Goal: Transaction & Acquisition: Obtain resource

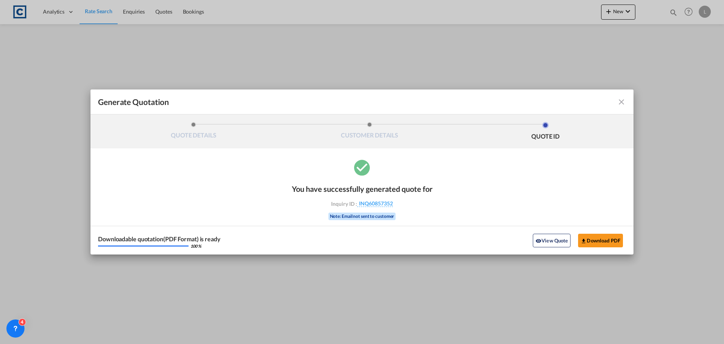
click at [621, 101] on md-icon "icon-close fg-AAA8AD cursor m-0" at bounding box center [621, 101] width 9 height 9
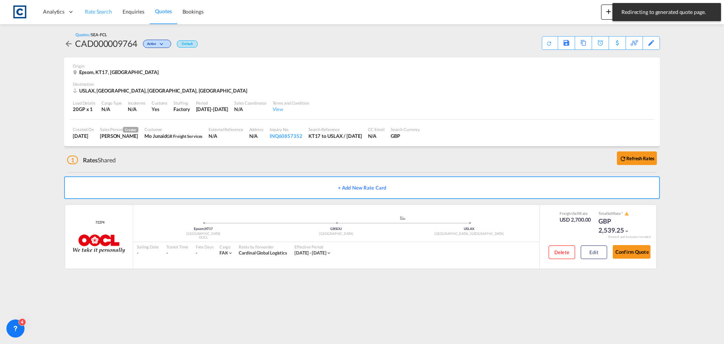
click at [94, 7] on link "Rate Search" at bounding box center [99, 12] width 38 height 25
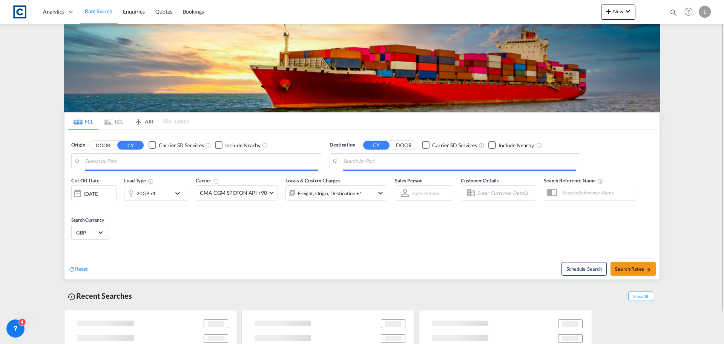
type input "GB-KT17, Epsom and [PERSON_NAME]"
type input "[GEOGRAPHIC_DATA], [GEOGRAPHIC_DATA], USLAX"
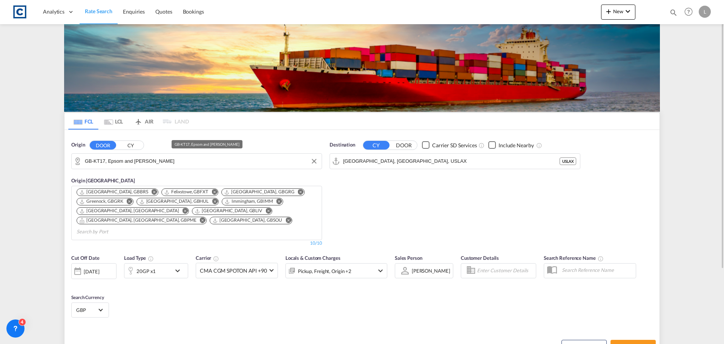
click at [163, 161] on input "GB-KT17, Epsom and [PERSON_NAME]" at bounding box center [201, 160] width 233 height 11
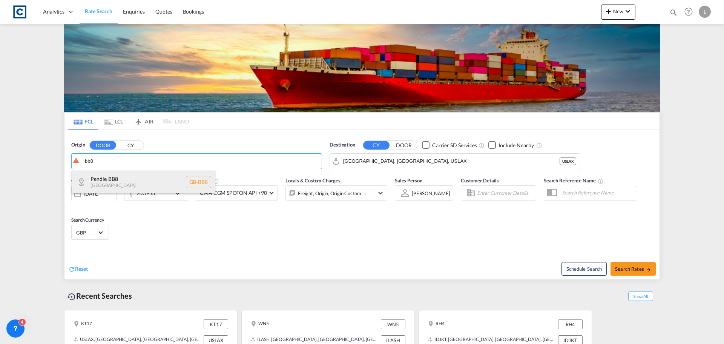
click at [129, 178] on div "Pendle , BB8 [GEOGRAPHIC_DATA] [GEOGRAPHIC_DATA]-BB8" at bounding box center [143, 182] width 143 height 23
type input "GB-BB8, Pendle"
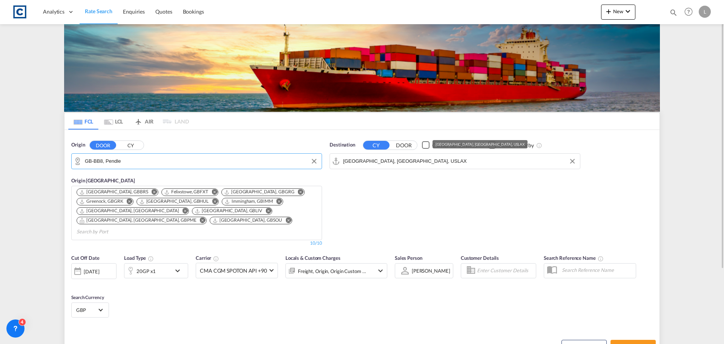
click at [408, 161] on input "[GEOGRAPHIC_DATA], [GEOGRAPHIC_DATA], USLAX" at bounding box center [459, 160] width 233 height 11
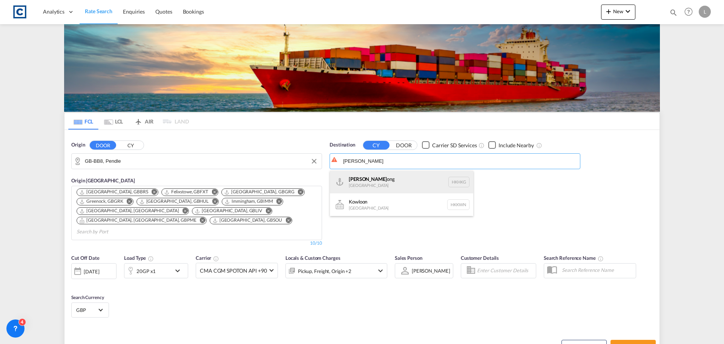
click at [373, 177] on div "Hong K ong [GEOGRAPHIC_DATA] [GEOGRAPHIC_DATA]" at bounding box center [401, 182] width 143 height 23
type input "[GEOGRAPHIC_DATA], HKHKG"
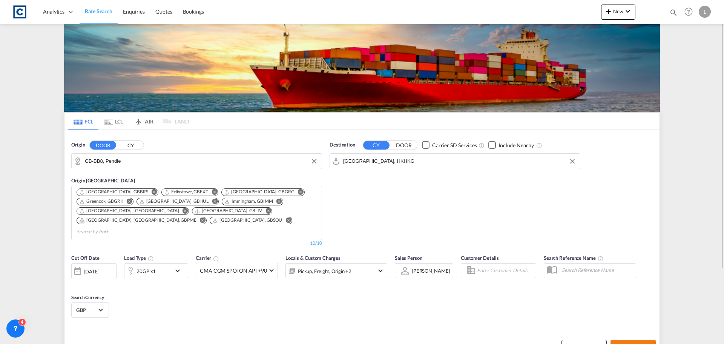
click at [635, 340] on button "Search Rates" at bounding box center [633, 347] width 45 height 14
type input "BB8 to HKHKG / [DATE]"
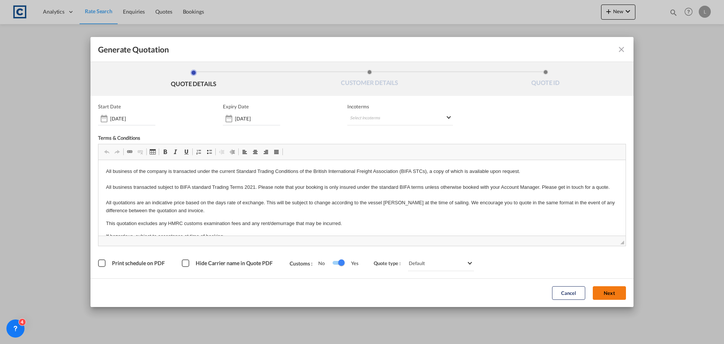
click at [611, 292] on button "Next" at bounding box center [609, 293] width 33 height 14
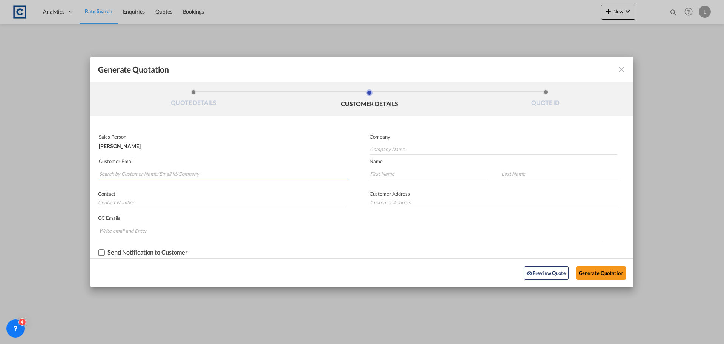
click at [108, 169] on input "Search by Customer Name/Email Id/Company" at bounding box center [223, 173] width 249 height 11
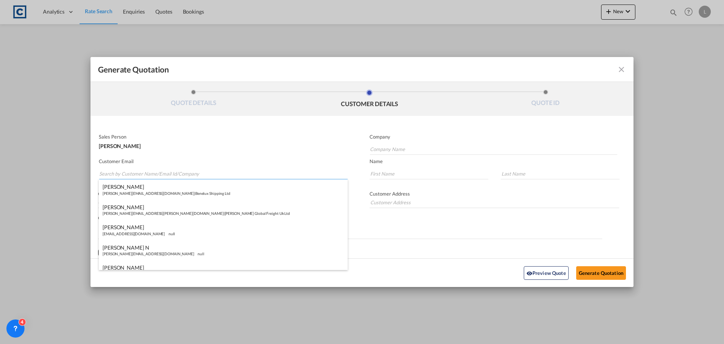
paste input "[PERSON_NAME] | Puzzle Freight <[PERSON_NAME][EMAIL_ADDRESS][DOMAIN_NAME]>"
click at [145, 174] on input "[PERSON_NAME] | Puzzle Freight <[PERSON_NAME][EMAIL_ADDRESS][DOMAIN_NAME]>" at bounding box center [223, 173] width 249 height 11
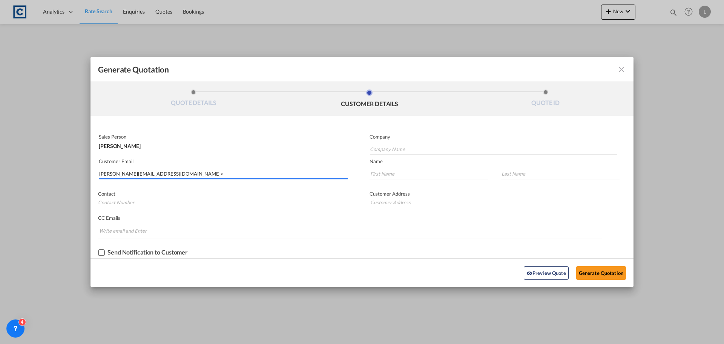
click at [165, 170] on input "[PERSON_NAME][EMAIL_ADDRESS][DOMAIN_NAME]>" at bounding box center [223, 173] width 249 height 11
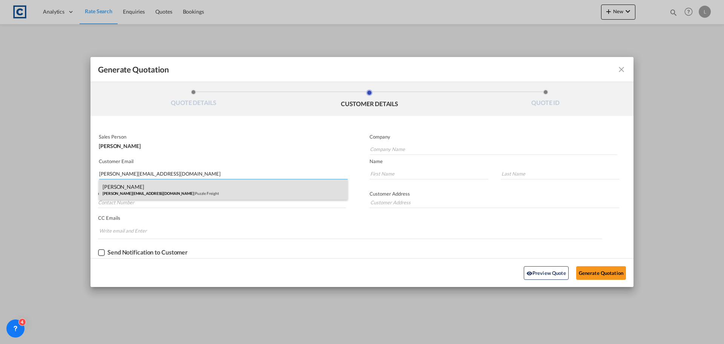
type input "[PERSON_NAME][EMAIL_ADDRESS][DOMAIN_NAME]"
click at [116, 194] on div "[PERSON_NAME] [PERSON_NAME][EMAIL_ADDRESS][DOMAIN_NAME] | Puzzle Freight" at bounding box center [223, 189] width 249 height 20
type input "Puzzle Freight"
type input "[PERSON_NAME]"
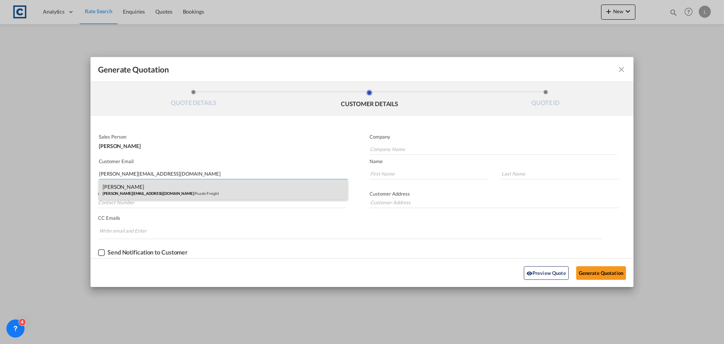
type input "07818 007335"
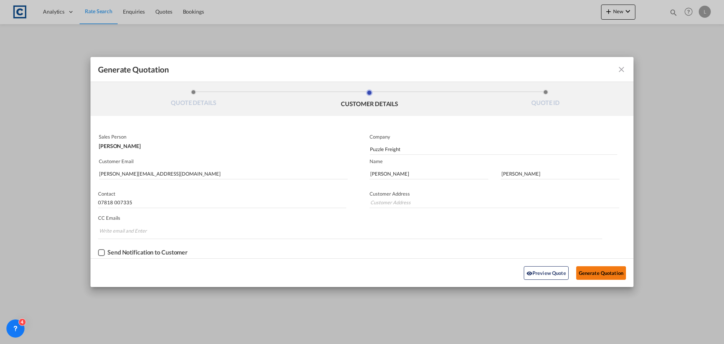
click at [604, 271] on button "Generate Quotation" at bounding box center [601, 273] width 50 height 14
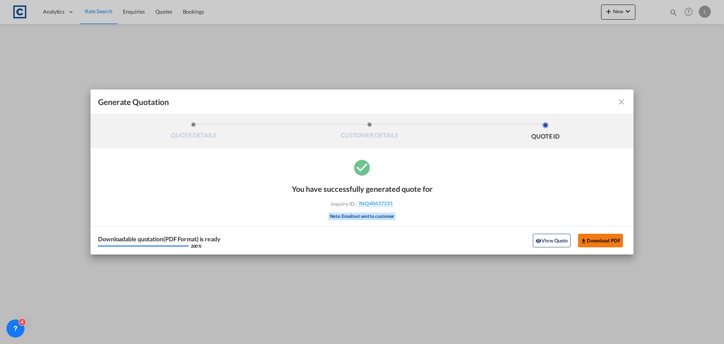
click at [602, 238] on button "Download PDF" at bounding box center [600, 241] width 45 height 14
